Goal: Navigation & Orientation: Find specific page/section

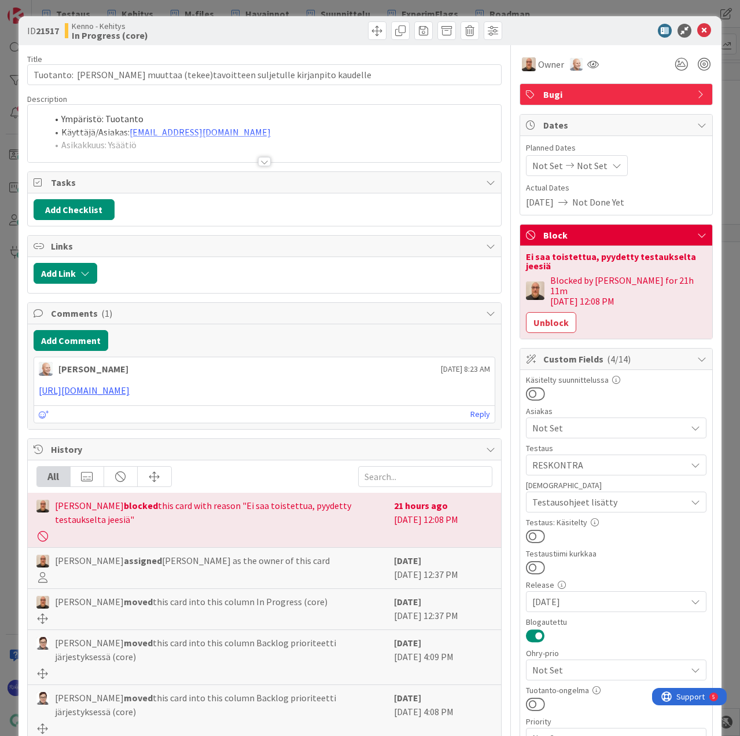
click at [262, 160] on div at bounding box center [264, 161] width 13 height 9
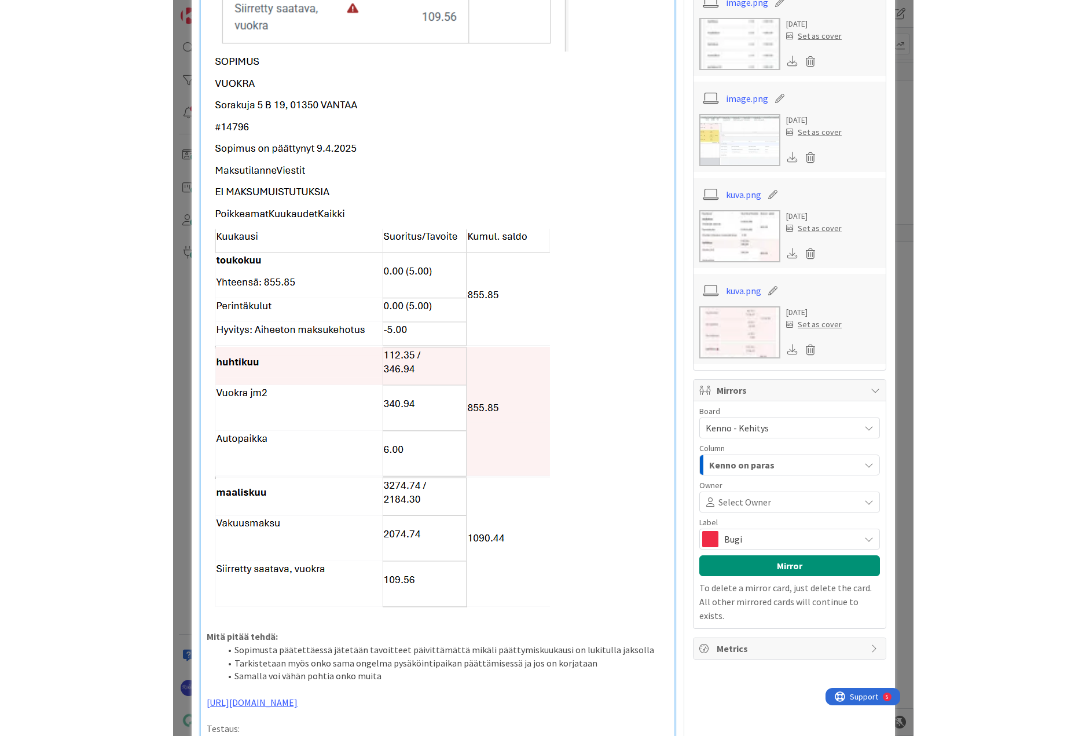
scroll to position [791, 0]
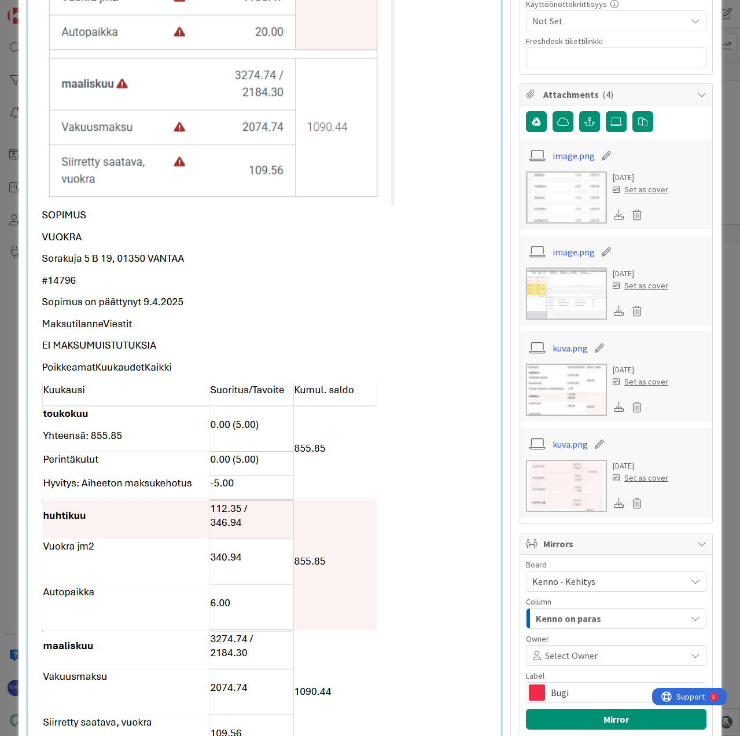
click at [566, 245] on link "image.png" at bounding box center [574, 252] width 42 height 14
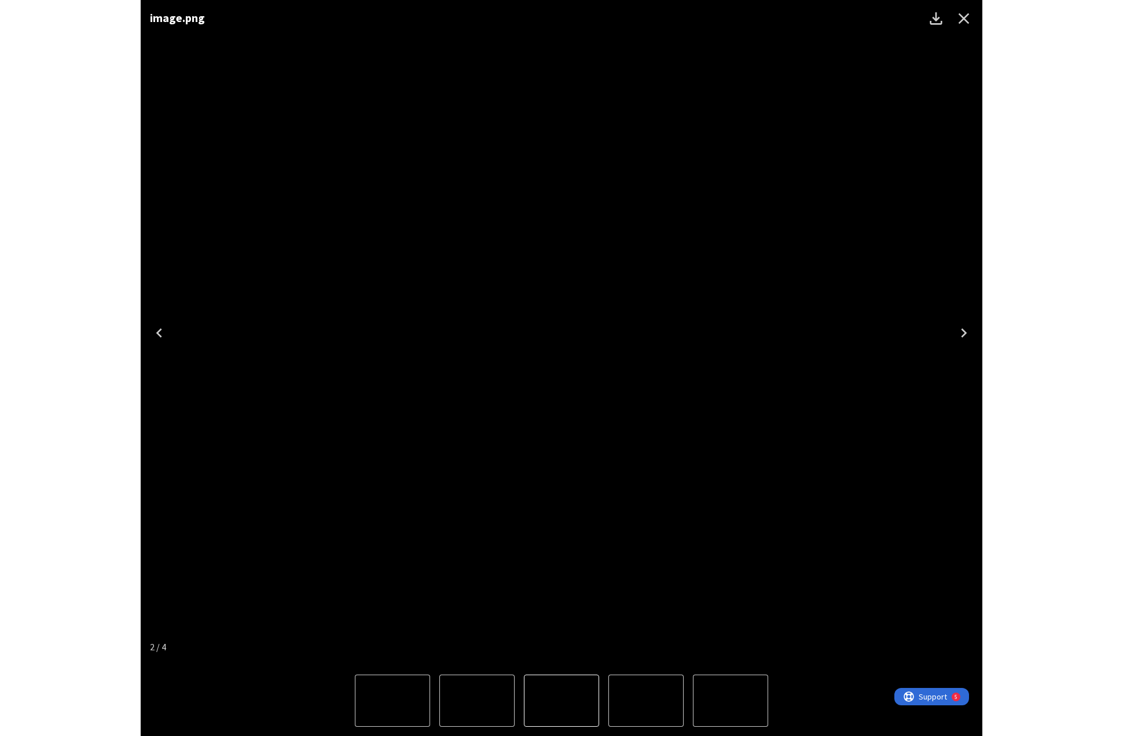
scroll to position [751, 0]
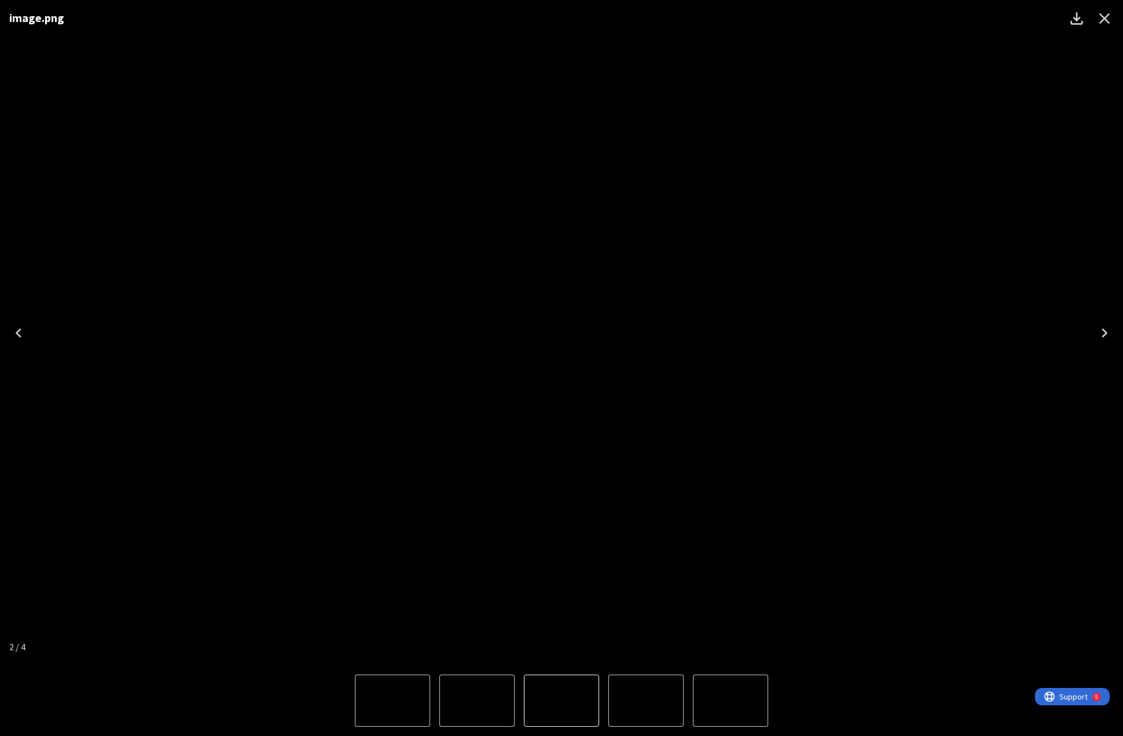
click at [646, 700] on img "3 of 4" at bounding box center [646, 700] width 0 height 0
click at [730, 700] on img "1 of 4" at bounding box center [730, 700] width 0 height 0
click at [392, 700] on img "3 of 4" at bounding box center [392, 700] width 0 height 0
click at [740, 21] on icon "Close" at bounding box center [1104, 18] width 11 height 11
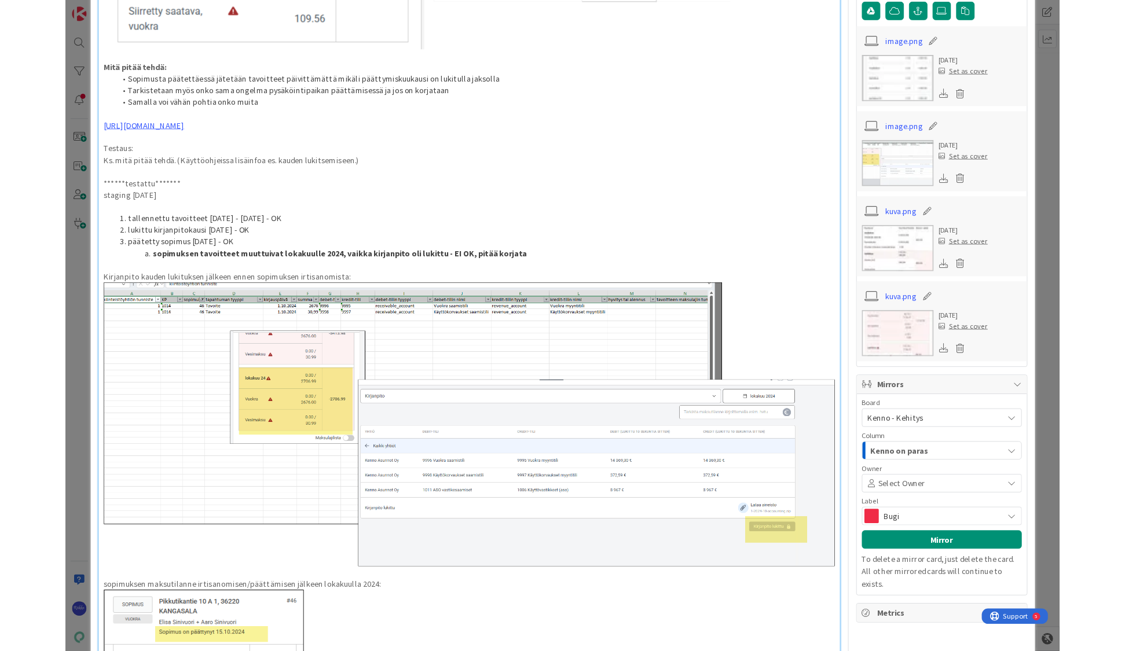
scroll to position [868, 0]
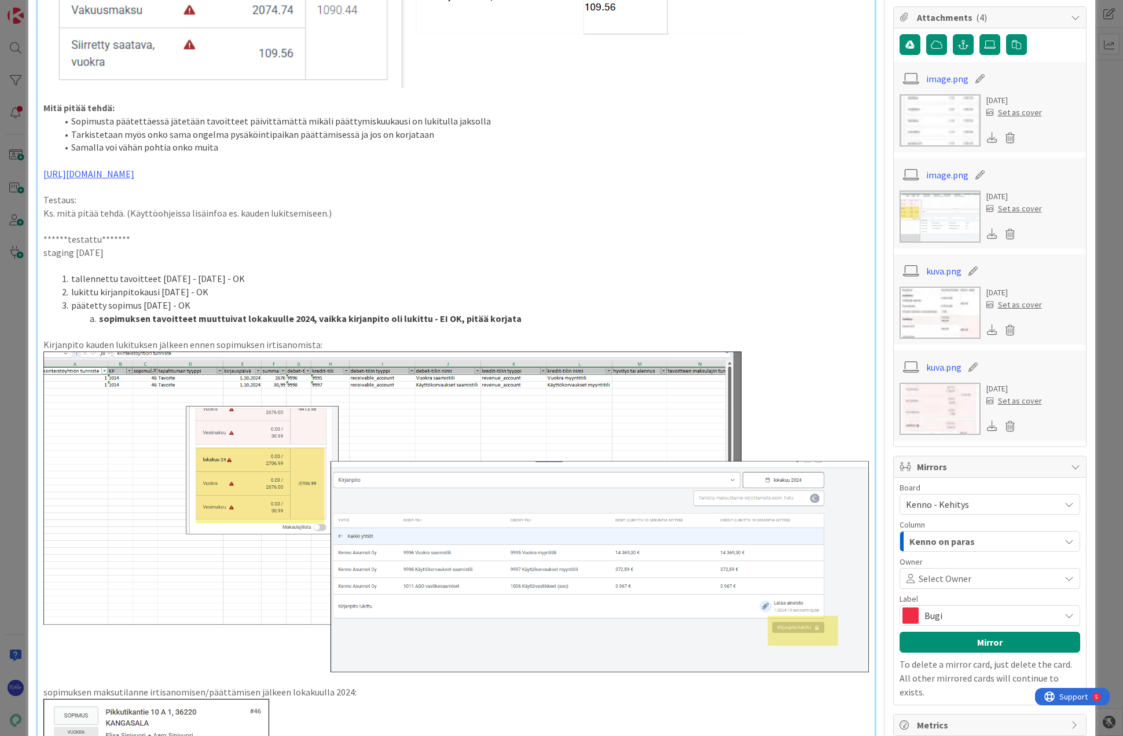
click at [537, 260] on p at bounding box center [455, 265] width 825 height 13
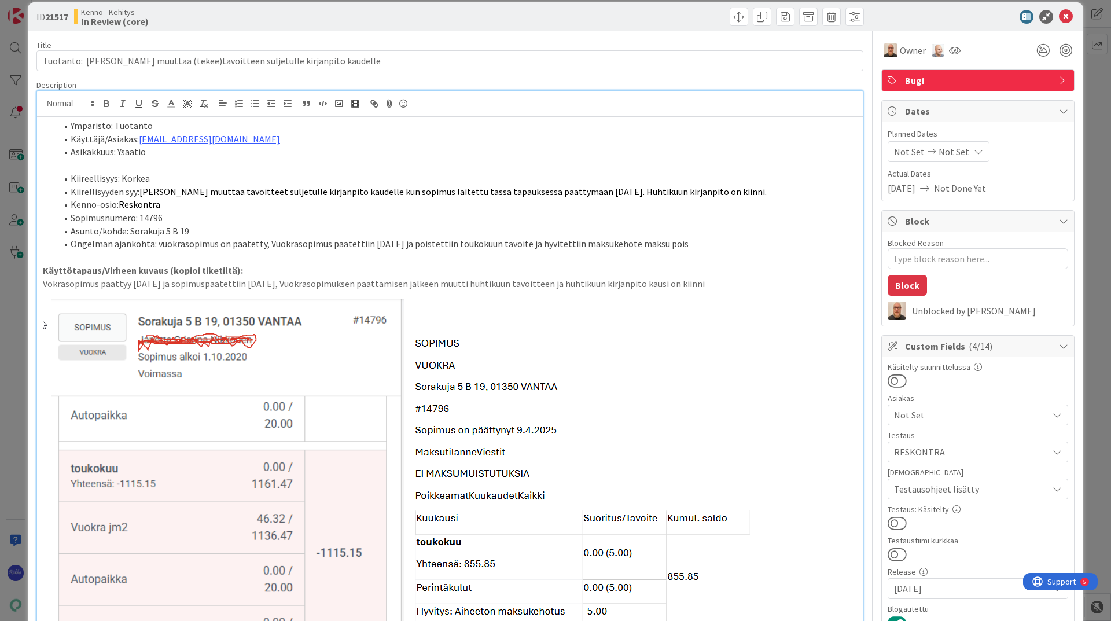
scroll to position [0, 0]
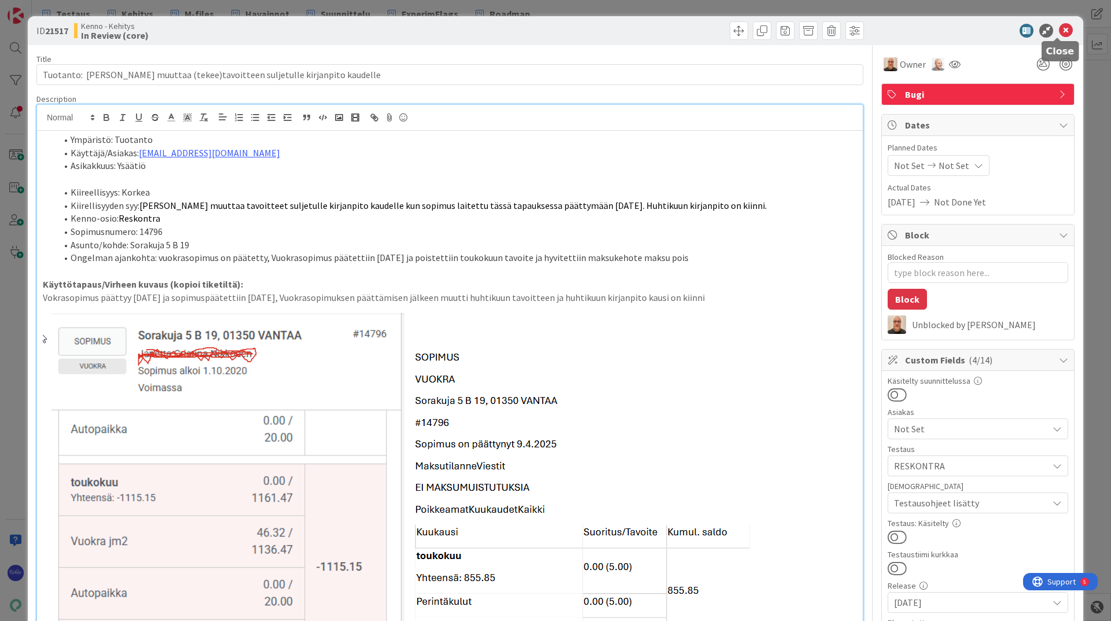
click at [740, 28] on icon at bounding box center [1066, 31] width 14 height 14
